Goal: Information Seeking & Learning: Understand process/instructions

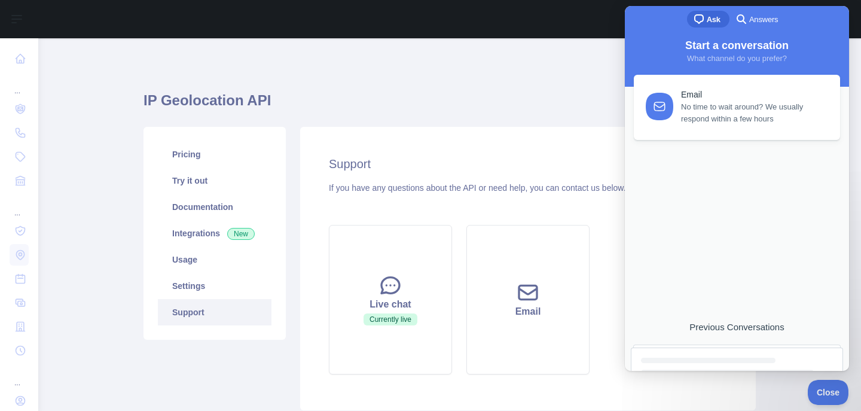
scroll to position [88, 0]
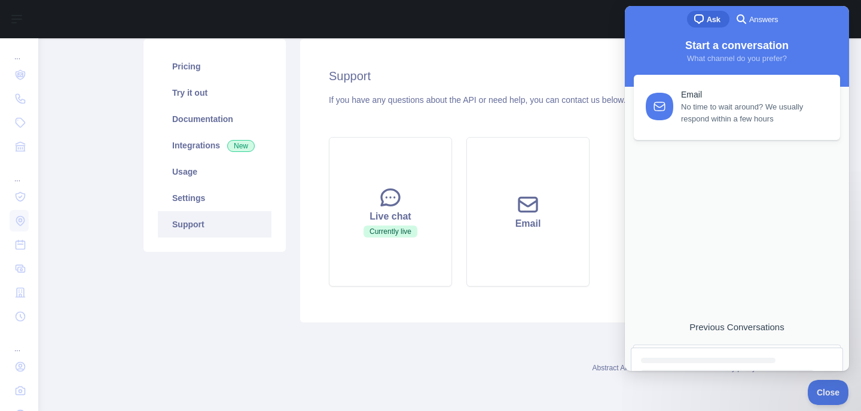
click at [755, 19] on span "Answers" at bounding box center [763, 20] width 29 height 12
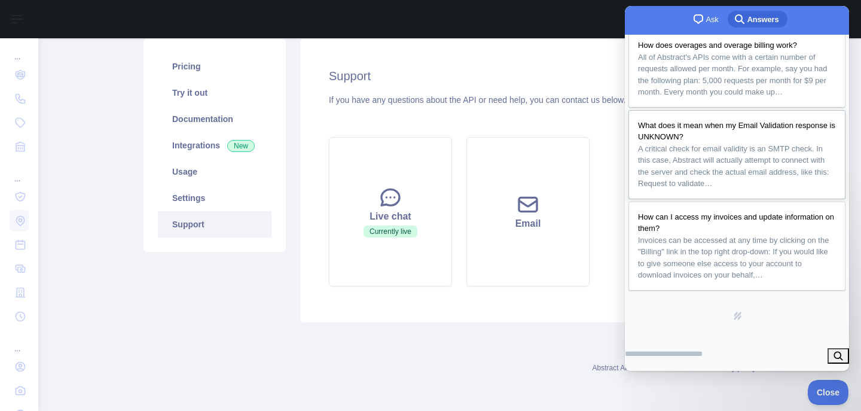
scroll to position [299, 0]
click at [729, 211] on div "How can I access my invoices and update information on them?" at bounding box center [737, 222] width 198 height 23
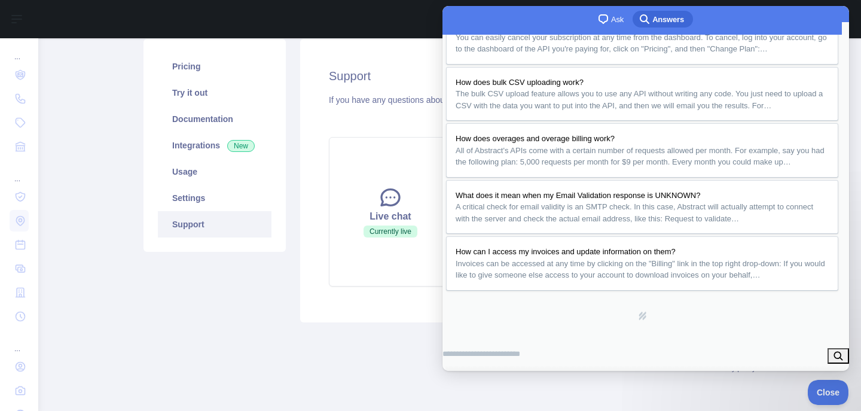
scroll to position [11, 0]
click at [492, 365] on div at bounding box center [645, 371] width 401 height 12
drag, startPoint x: 587, startPoint y: 110, endPoint x: 562, endPoint y: 83, distance: 36.8
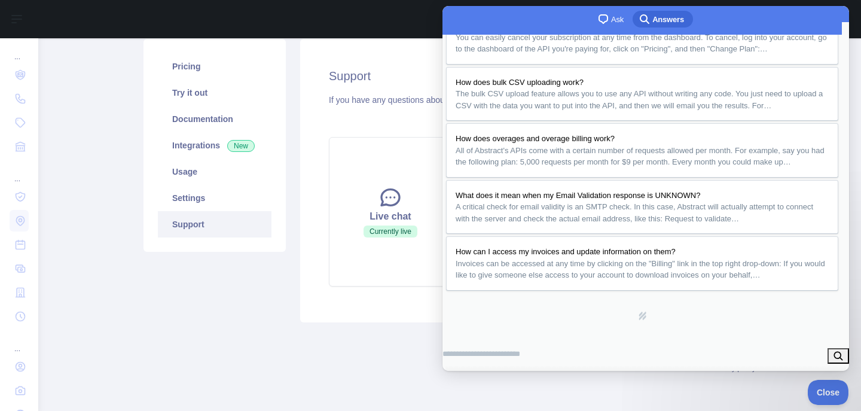
copy p "sed at any time by clicking on the "Billing" link in the top right drop-down:"
click at [467, 377] on button "Close" at bounding box center [456, 385] width 22 height 16
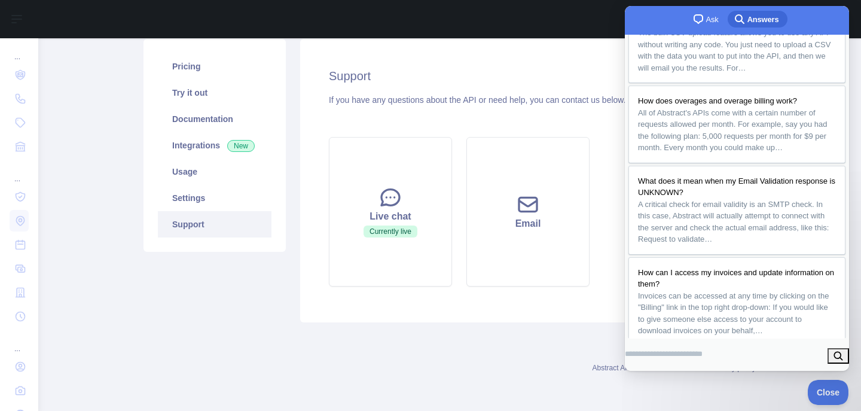
click at [596, 53] on div "Support If you have any questions about the API or need help, you can contact u…" at bounding box center [528, 180] width 456 height 283
click at [75, 158] on main "IP Geolocation API Pricing Try it out Documentation Integrations New Usage Sett…" at bounding box center [449, 224] width 823 height 373
click at [771, 385] on main "IP Geolocation API Pricing Try it out Documentation Integrations New Usage Sett…" at bounding box center [449, 224] width 823 height 373
click at [824, 392] on span "Close" at bounding box center [825, 390] width 41 height 8
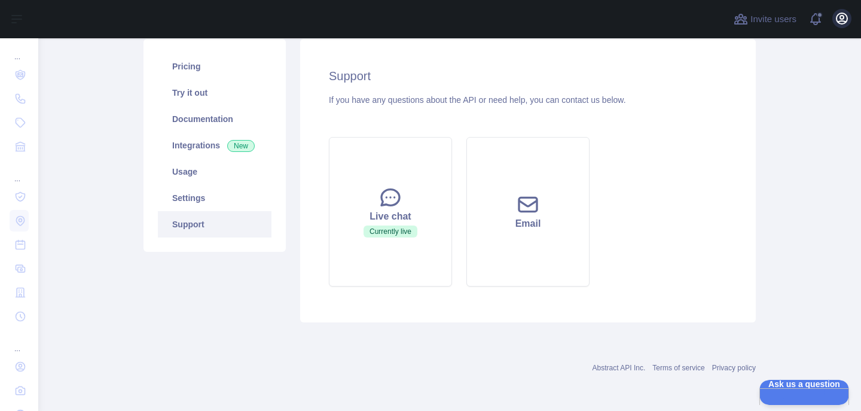
click at [844, 19] on icon "button" at bounding box center [842, 18] width 14 height 14
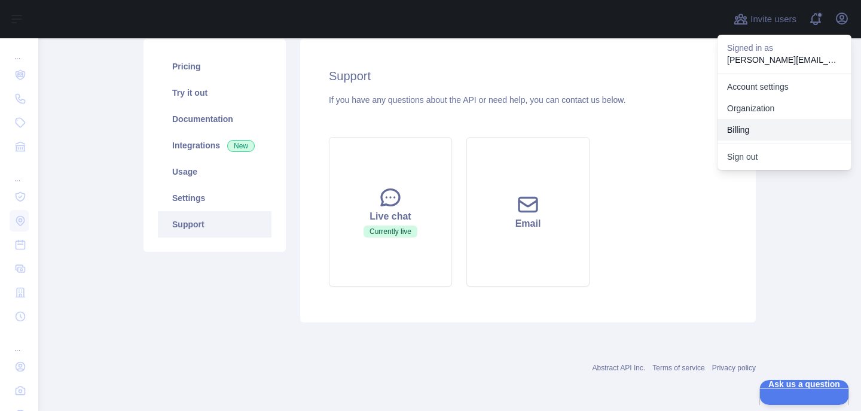
click at [743, 133] on button "Billing" at bounding box center [785, 130] width 134 height 22
